Goal: Transaction & Acquisition: Obtain resource

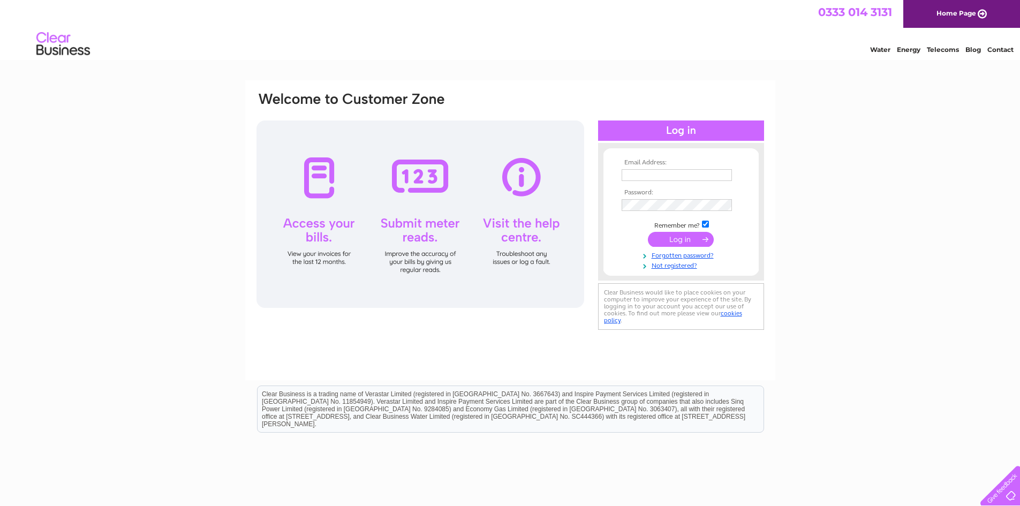
type input "S-Bruce@ross-liddell.com"
click at [675, 243] on input "submit" at bounding box center [681, 239] width 66 height 15
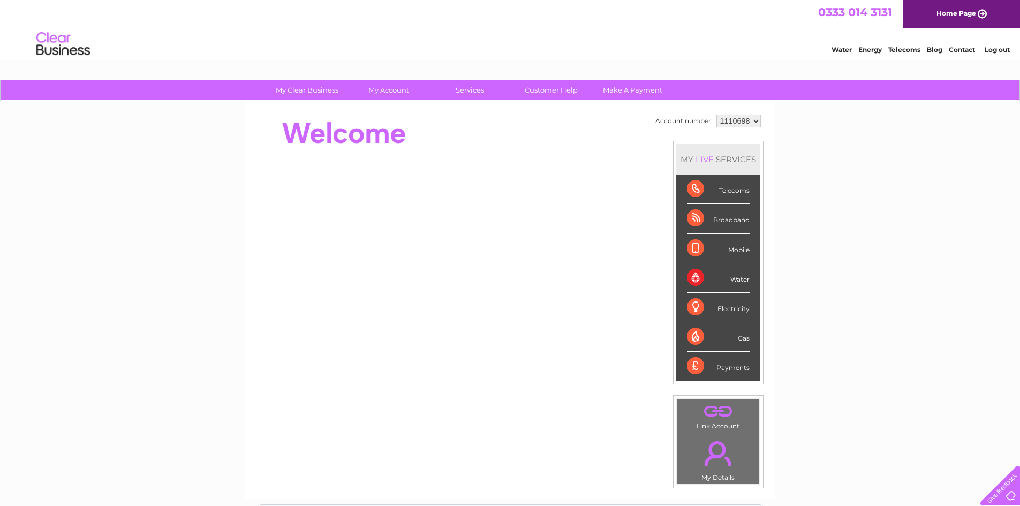
click at [748, 123] on select "1110698 1152371 1152438" at bounding box center [739, 121] width 44 height 13
click at [658, 127] on td "Account number" at bounding box center [683, 121] width 61 height 18
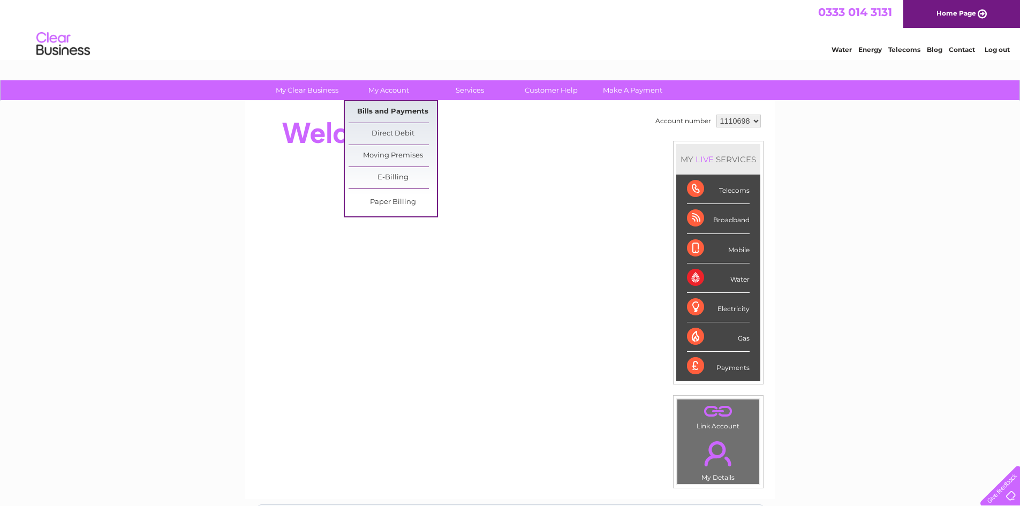
click at [402, 115] on link "Bills and Payments" at bounding box center [393, 111] width 88 height 21
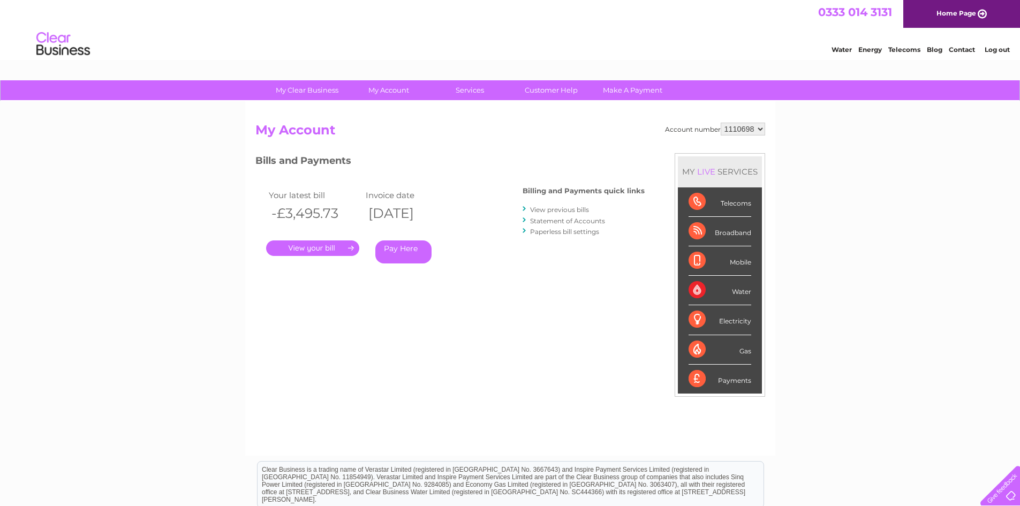
click at [758, 128] on select "1110698 1152371 1152438" at bounding box center [743, 129] width 44 height 13
select select "1152438"
click at [721, 123] on select "1110698 1152371 1152438" at bounding box center [743, 129] width 44 height 13
click at [338, 253] on link "." at bounding box center [312, 248] width 93 height 16
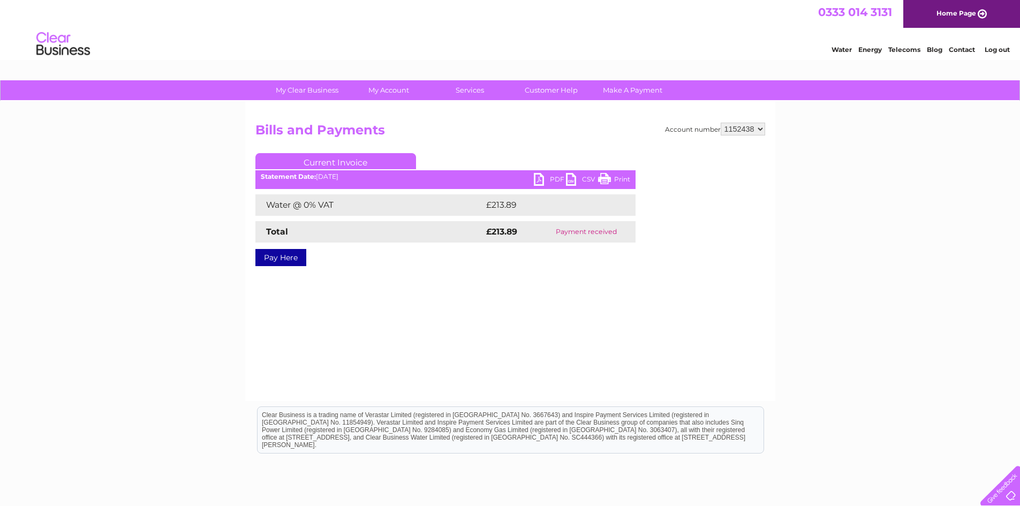
click at [762, 132] on select "1110698 1152371 1152438" at bounding box center [743, 129] width 44 height 13
click at [721, 123] on select "1110698 1152371 1152438" at bounding box center [743, 129] width 44 height 13
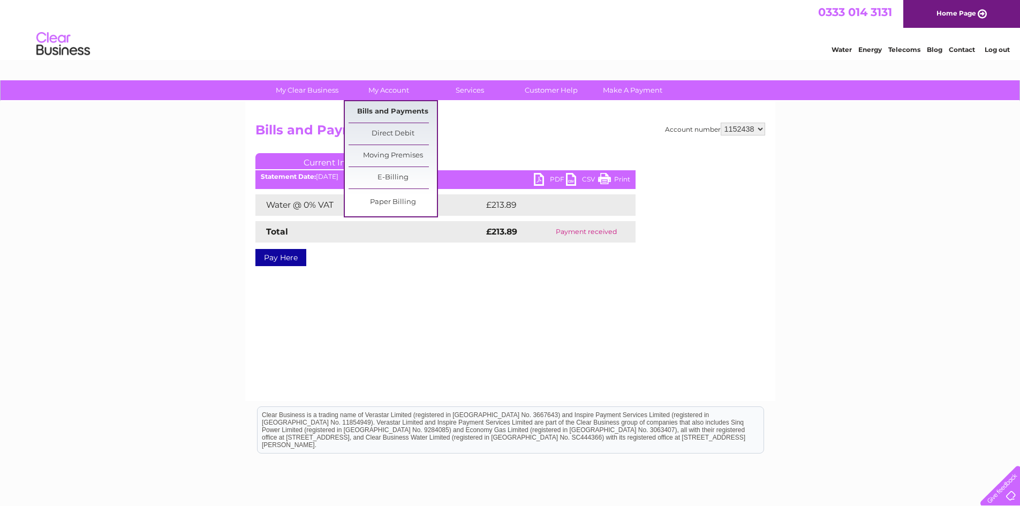
click at [404, 113] on link "Bills and Payments" at bounding box center [393, 111] width 88 height 21
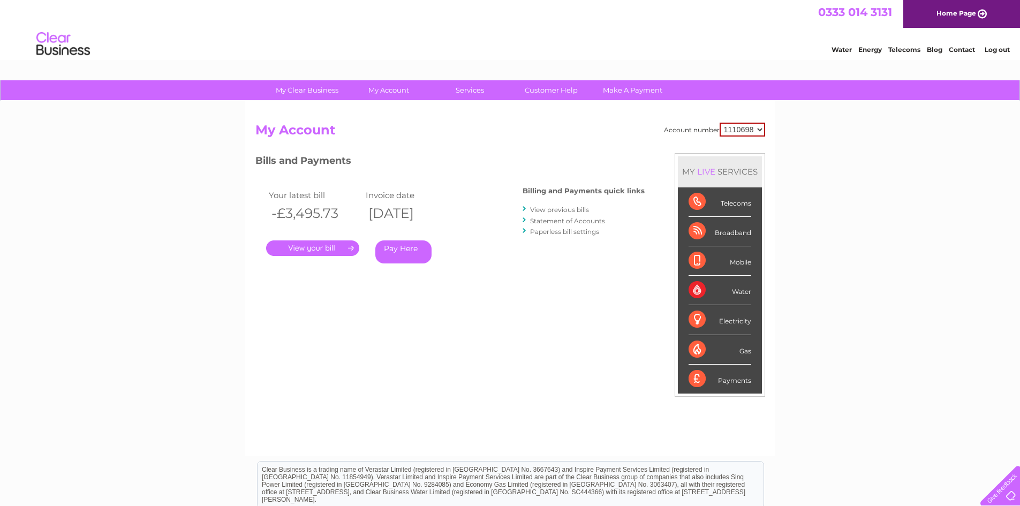
click at [758, 131] on select "1110698 1152371 1152438" at bounding box center [743, 130] width 46 height 14
select select "1152438"
click at [720, 123] on select "1110698 1152371 1152438" at bounding box center [743, 130] width 46 height 14
click at [573, 210] on link "View previous bills" at bounding box center [559, 210] width 59 height 8
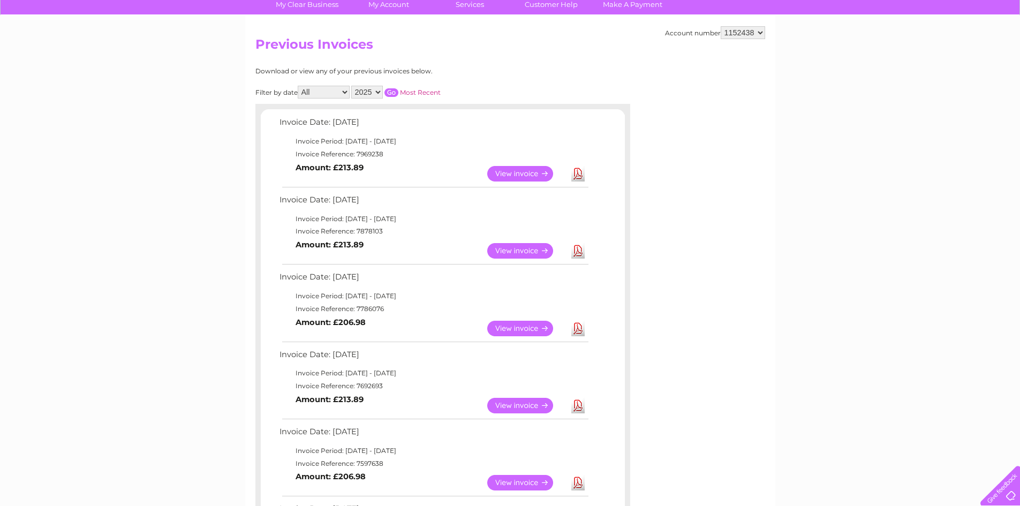
scroll to position [107, 0]
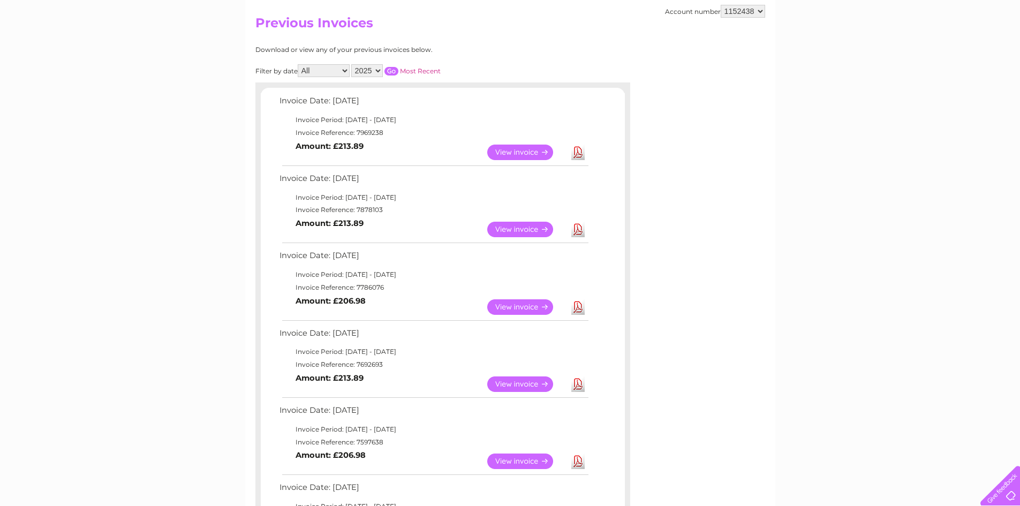
click at [545, 157] on link "View" at bounding box center [526, 153] width 79 height 16
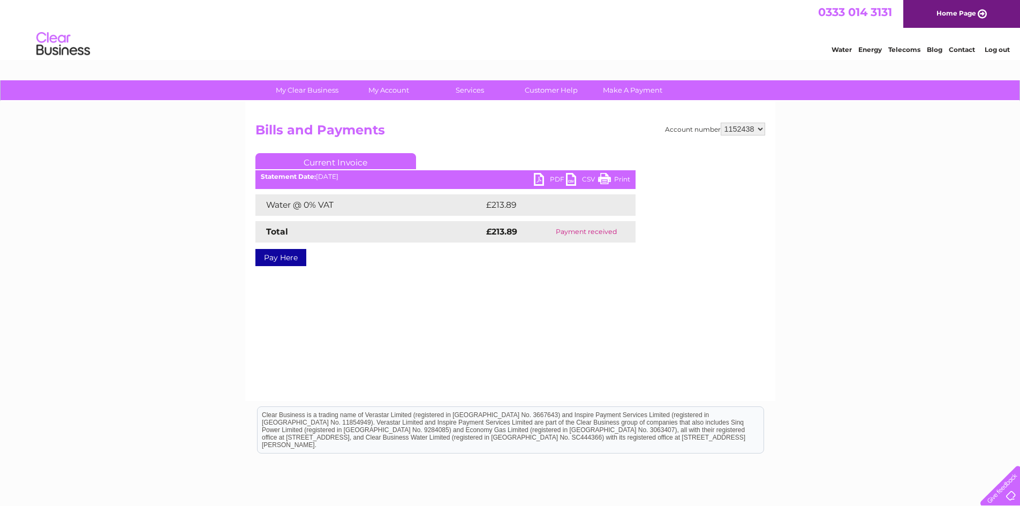
click at [540, 182] on link "PDF" at bounding box center [550, 181] width 32 height 16
